Goal: Task Accomplishment & Management: Manage account settings

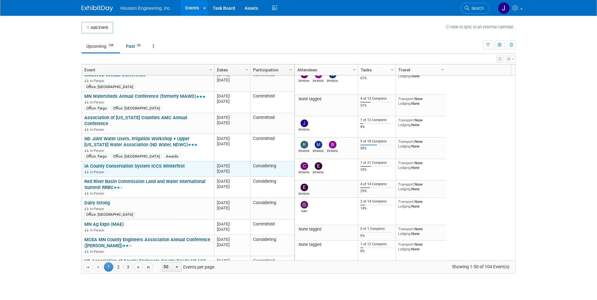
scroll to position [680, 0]
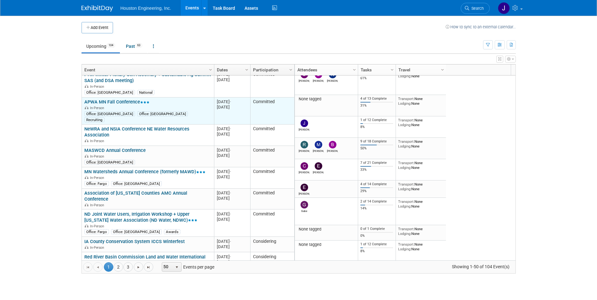
click at [113, 99] on link "APWA MN Fall Conference" at bounding box center [116, 102] width 65 height 6
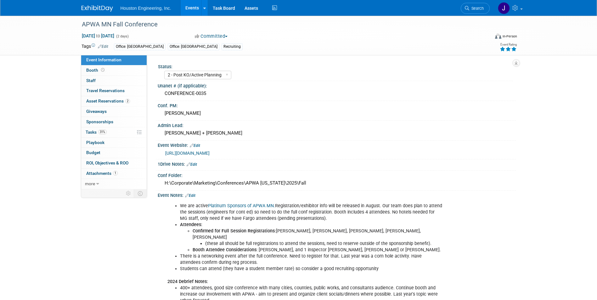
select select "2 - Post KO/Active Planning"
select select "No"
select select "Multi-sector/Any/All"
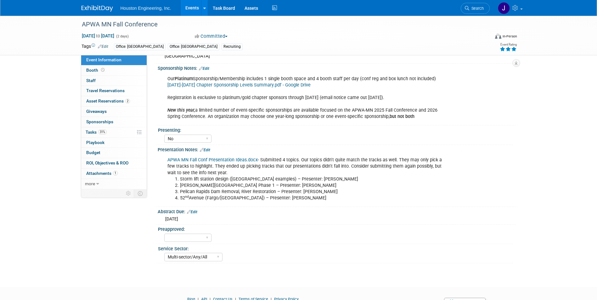
scroll to position [346, 0]
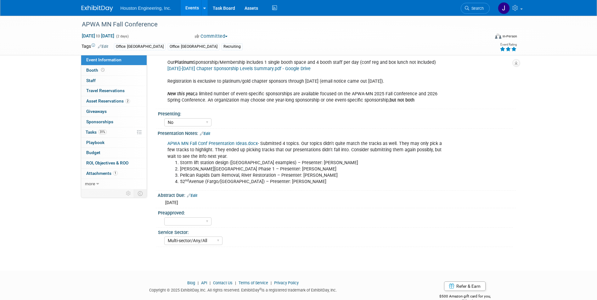
click at [306, 209] on div "Preapproved:" at bounding box center [335, 212] width 355 height 8
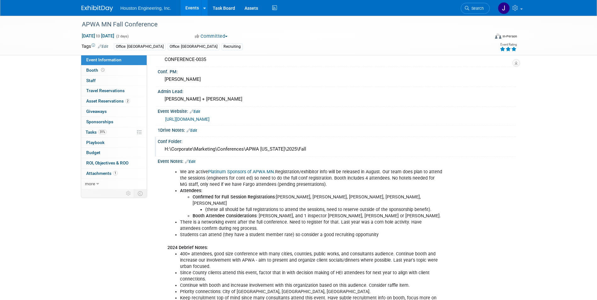
scroll to position [0, 0]
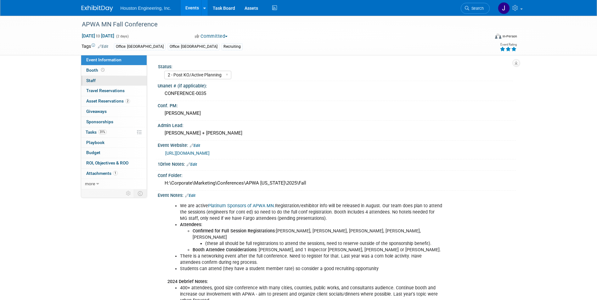
click at [90, 80] on span "Staff 0" at bounding box center [90, 80] width 9 height 5
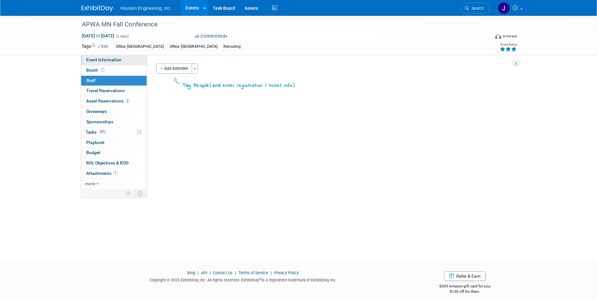
click at [111, 62] on span "Event Information" at bounding box center [103, 59] width 35 height 5
select select "2 - Post KO/Active Planning"
select select "No"
select select "Multi-sector/Any/All"
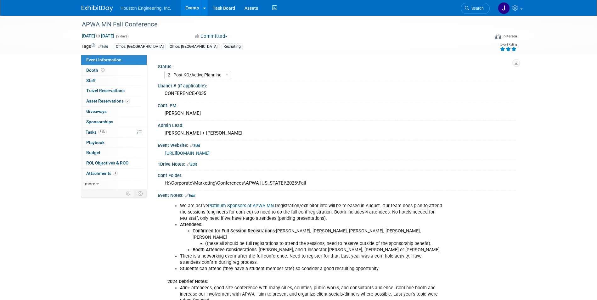
click at [192, 10] on link "Events" at bounding box center [192, 8] width 23 height 16
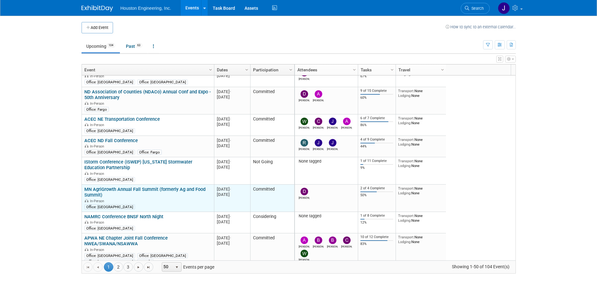
scroll to position [416, 0]
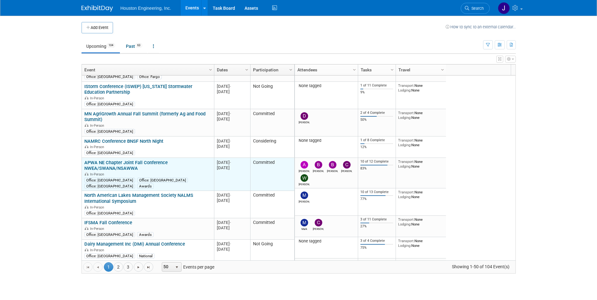
click at [131, 164] on link "APWA NE Chapter Joint Fall Conference NWEA/SWANA/NSAWWA" at bounding box center [125, 166] width 83 height 12
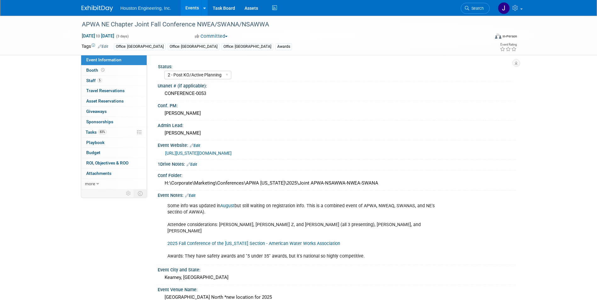
select select "2 - Post KO/Active Planning"
select select "Yes"
select select "Multi-sector/Any/All"
click at [90, 79] on span "Staff 5" at bounding box center [94, 80] width 16 height 5
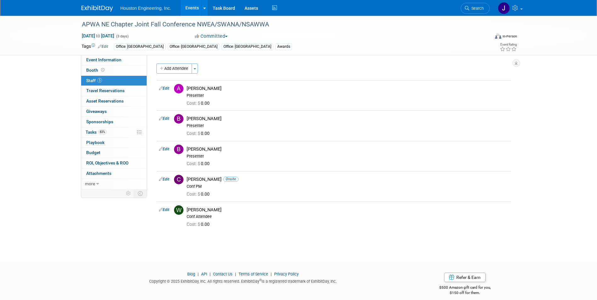
drag, startPoint x: 226, startPoint y: 210, endPoint x: 168, endPoint y: 79, distance: 143.3
click at [168, 79] on div "Add Attendee Toggle Dropdown Quick -Tag Attendees Apply X (me) select all cancel" at bounding box center [333, 148] width 355 height 168
click at [106, 60] on span "Event Information" at bounding box center [103, 59] width 35 height 5
select select "2 - Post KO/Active Planning"
select select "Yes"
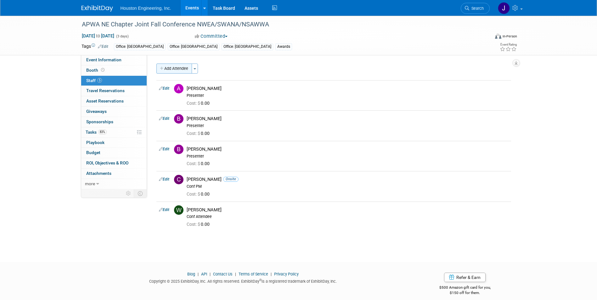
select select "Multi-sector/Any/All"
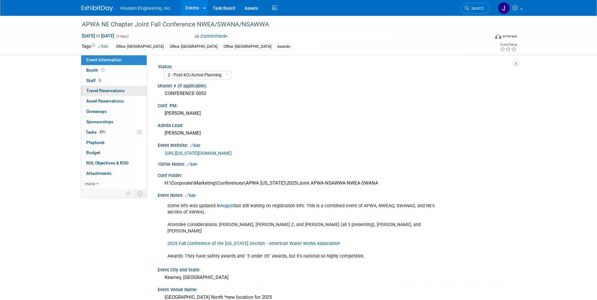
click at [97, 90] on span "Travel Reservations 0" at bounding box center [105, 90] width 38 height 5
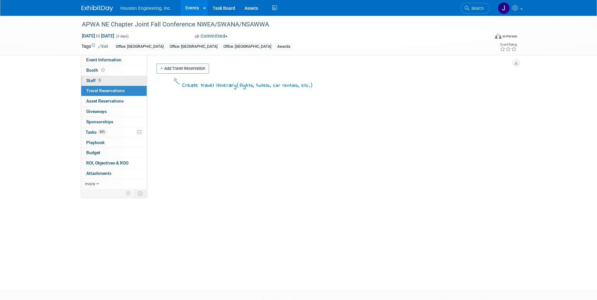
click at [91, 82] on span "Staff 5" at bounding box center [94, 80] width 16 height 5
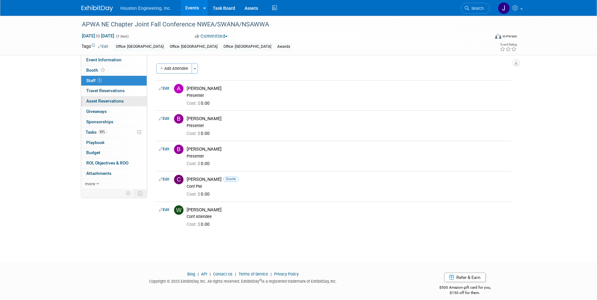
click at [103, 102] on span "Asset Reservations 0" at bounding box center [104, 101] width 37 height 5
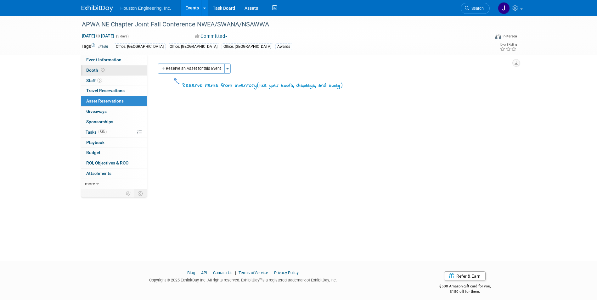
click at [93, 71] on span "Booth" at bounding box center [96, 70] width 20 height 5
select select "No"
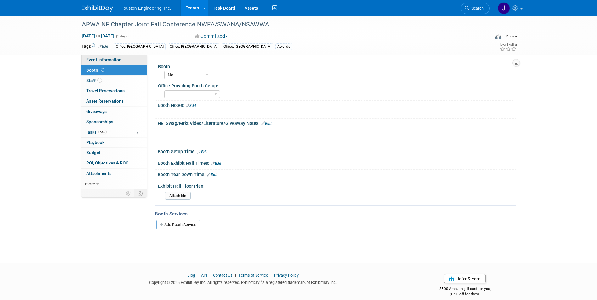
click at [107, 57] on link "Event Information" at bounding box center [113, 60] width 65 height 10
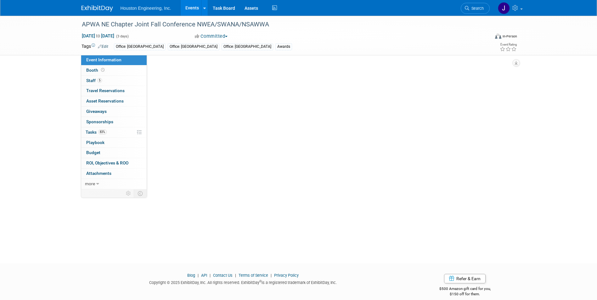
select select "2 - Post KO/Active Planning"
select select "Yes"
select select "Multi-sector/Any/All"
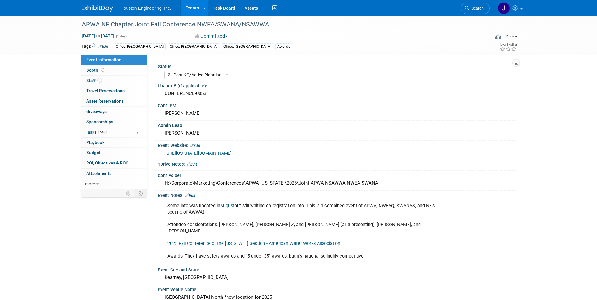
click at [105, 47] on link "Edit" at bounding box center [103, 46] width 10 height 4
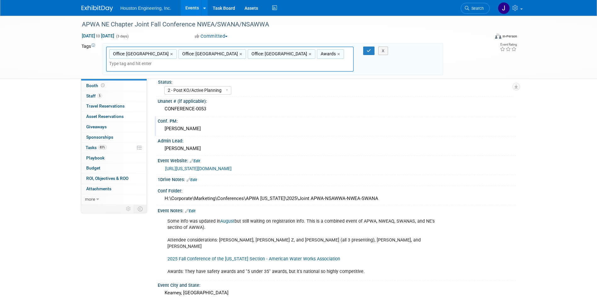
click at [321, 122] on div "Conf. PM:" at bounding box center [337, 120] width 358 height 8
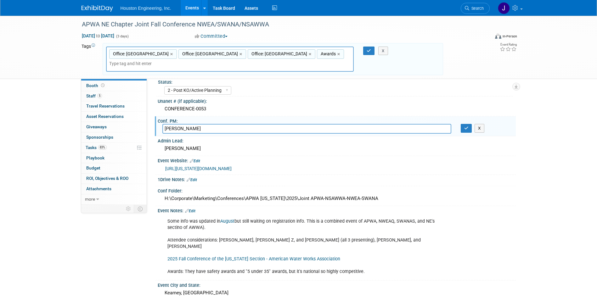
click at [422, 178] on div "1Drive Notes: Edit" at bounding box center [337, 179] width 358 height 8
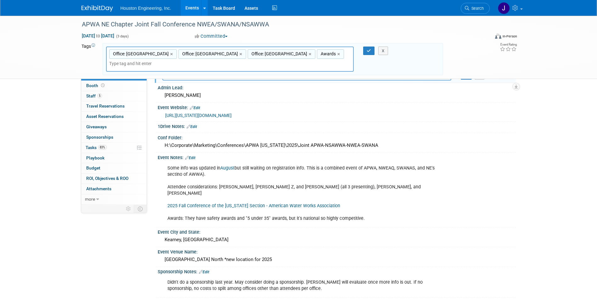
scroll to position [63, 0]
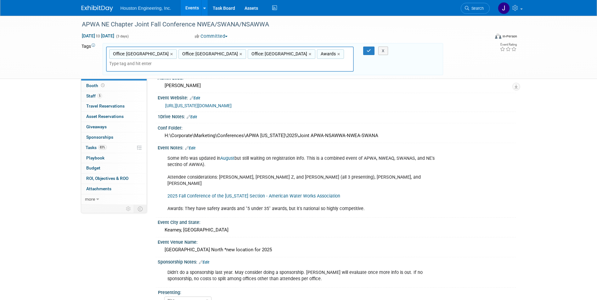
click at [192, 149] on link "Edit" at bounding box center [190, 148] width 10 height 4
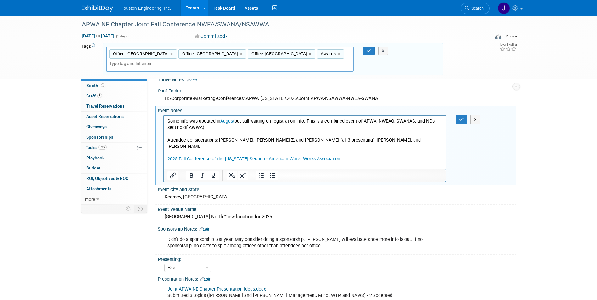
scroll to position [94, 0]
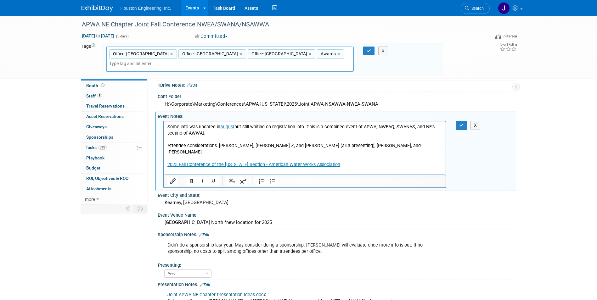
drag, startPoint x: 362, startPoint y: 172, endPoint x: 377, endPoint y: 174, distance: 14.3
click at [365, 173] on p "Some info was updated in August but still waiting on registration info. This is…" at bounding box center [304, 152] width 275 height 57
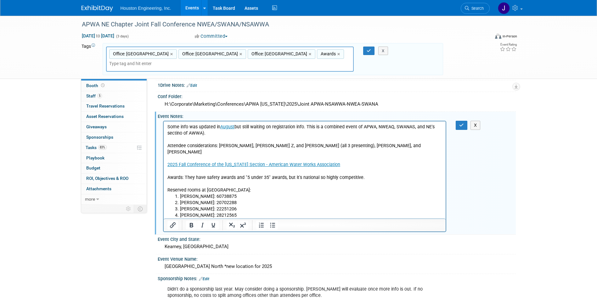
click at [251, 187] on p "Reserved rooms at Crown Plaza:" at bounding box center [304, 190] width 275 height 6
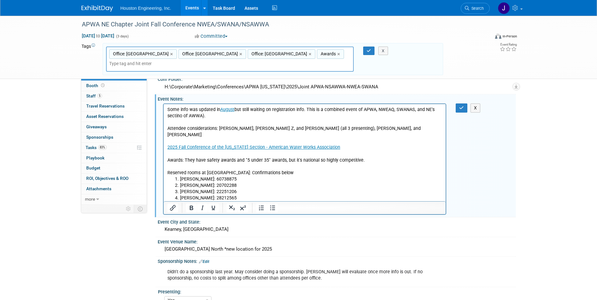
scroll to position [31, 0]
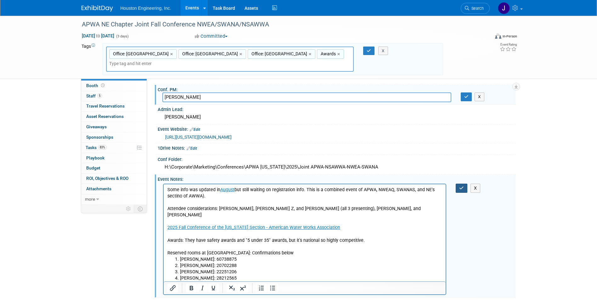
click at [461, 186] on icon "button" at bounding box center [461, 188] width 5 height 4
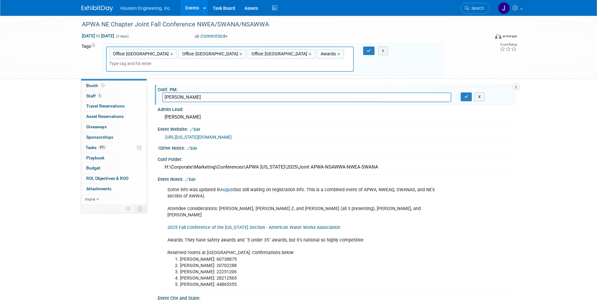
click at [416, 209] on div "Some info was updated in August but still waiting on registration info. This is…" at bounding box center [305, 237] width 284 height 107
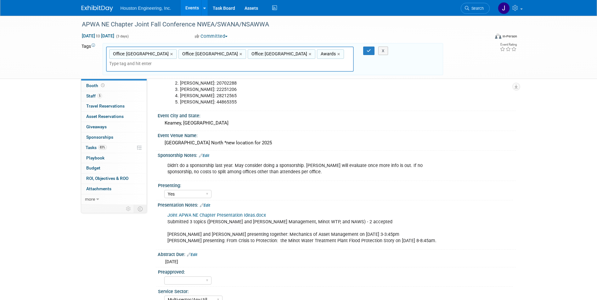
scroll to position [220, 0]
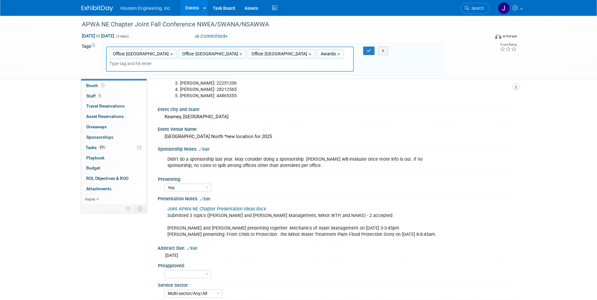
drag, startPoint x: 438, startPoint y: 165, endPoint x: 332, endPoint y: 15, distance: 183.4
click at [438, 164] on div "Didn't do a sponsorship last year. May consider doing a sponsorship. Chris will…" at bounding box center [305, 162] width 284 height 19
